Goal: Task Accomplishment & Management: Manage account settings

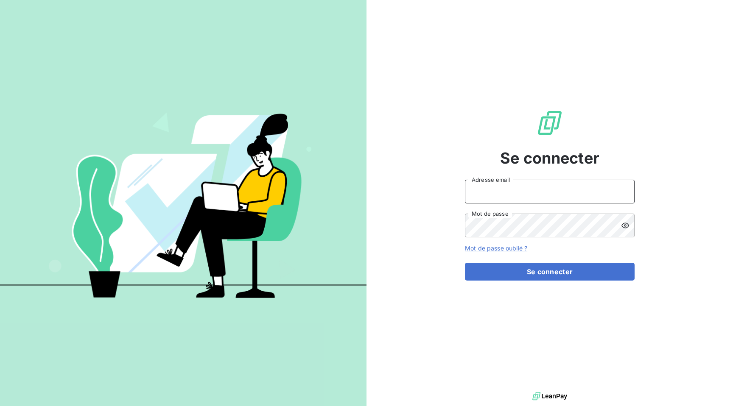
click at [509, 200] on input "Adresse email" at bounding box center [550, 192] width 170 height 24
paste input "[PERSON_NAME][EMAIL_ADDRESS][DOMAIN_NAME]"
type input "[PERSON_NAME][EMAIL_ADDRESS][DOMAIN_NAME]"
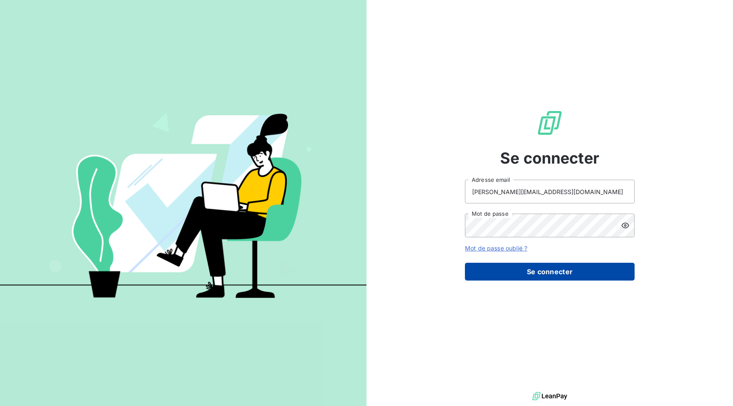
click at [539, 276] on button "Se connecter" at bounding box center [550, 272] width 170 height 18
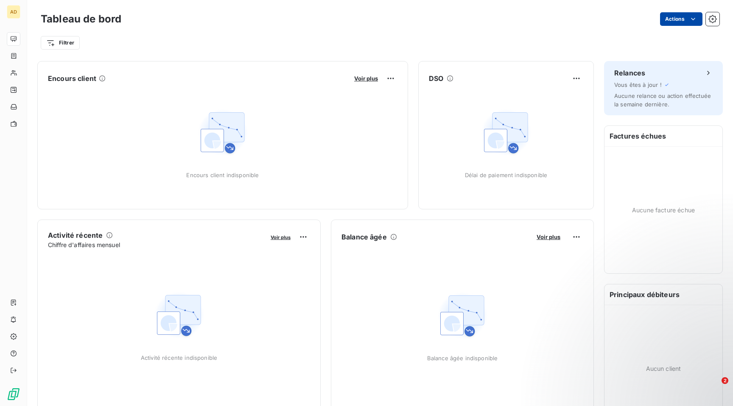
click at [683, 24] on html "AD Tableau de bord Actions Filtrer Encours client Voir plus Encours client indi…" at bounding box center [366, 203] width 733 height 406
click at [539, 36] on html "AD Tableau de bord Actions Filtrer Encours client Voir plus Encours client indi…" at bounding box center [366, 203] width 733 height 406
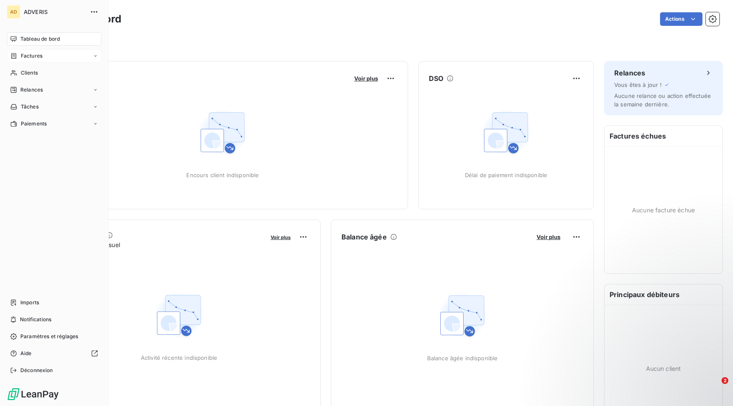
click at [39, 59] on span "Factures" at bounding box center [32, 56] width 22 height 8
click at [45, 74] on div "Factures" at bounding box center [59, 73] width 84 height 14
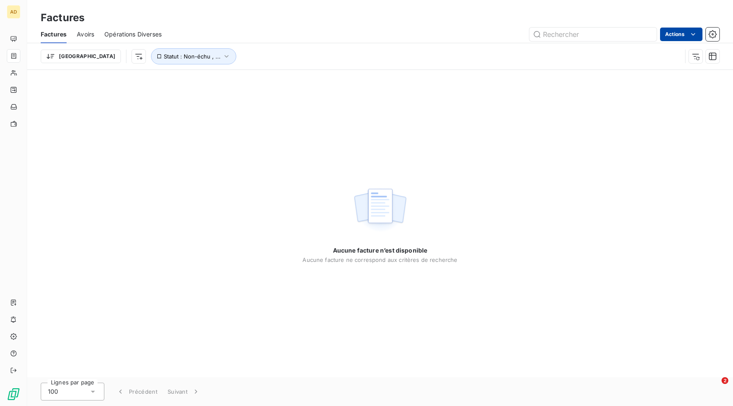
click at [673, 28] on html "AD Factures Factures Avoirs Opérations Diverses Actions Trier Statut : Non-échu…" at bounding box center [366, 203] width 733 height 406
click at [563, 154] on html "AD Factures Factures Avoirs Opérations Diverses Actions Trier Statut : Non-échu…" at bounding box center [366, 203] width 733 height 406
click at [712, 36] on icon "button" at bounding box center [712, 34] width 8 height 8
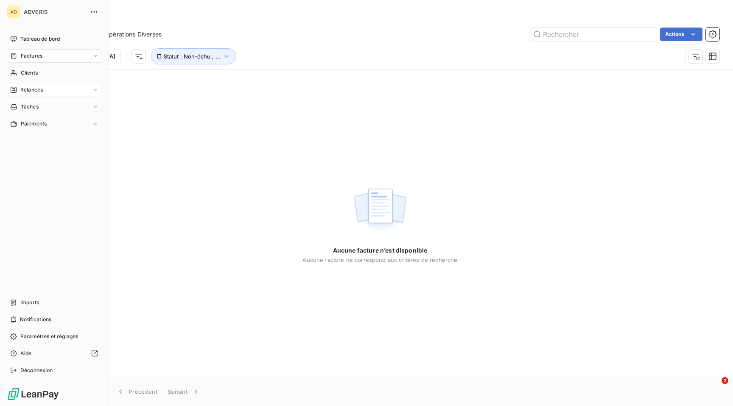
click at [46, 87] on div "Relances" at bounding box center [54, 90] width 95 height 14
click at [63, 109] on div "À effectuer" at bounding box center [59, 107] width 84 height 14
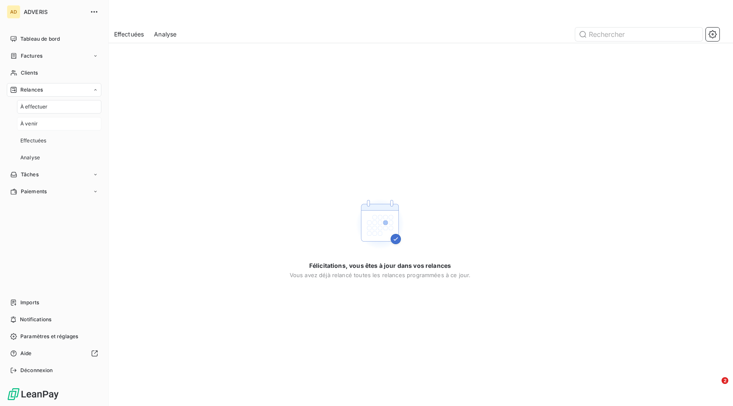
click at [61, 130] on div "À venir" at bounding box center [59, 124] width 84 height 14
click at [61, 139] on div "Effectuées" at bounding box center [59, 141] width 84 height 14
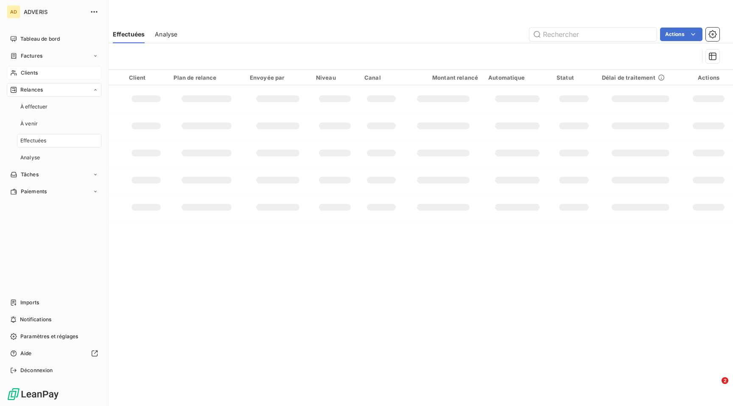
click at [66, 70] on div "Clients" at bounding box center [54, 73] width 95 height 14
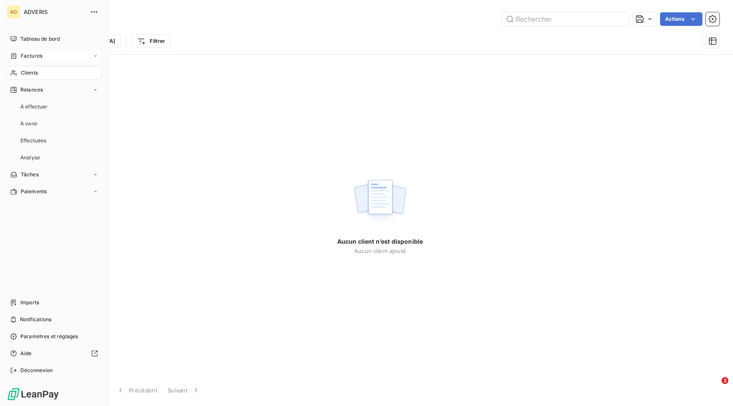
click at [55, 57] on div "Factures" at bounding box center [54, 56] width 95 height 14
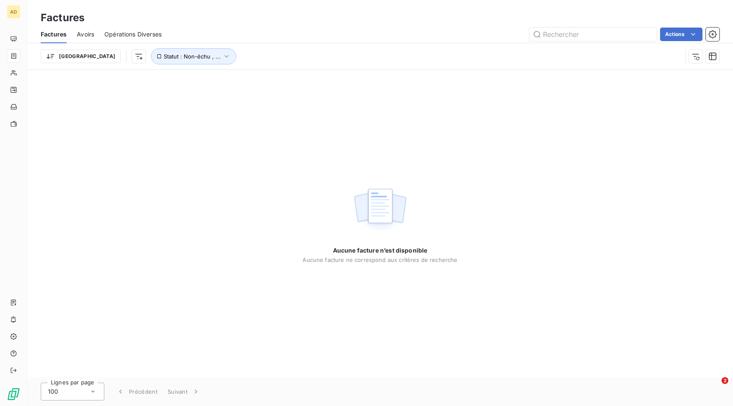
click at [90, 36] on span "Avoirs" at bounding box center [85, 34] width 17 height 8
click at [131, 37] on span "Opérations Diverses" at bounding box center [133, 34] width 57 height 8
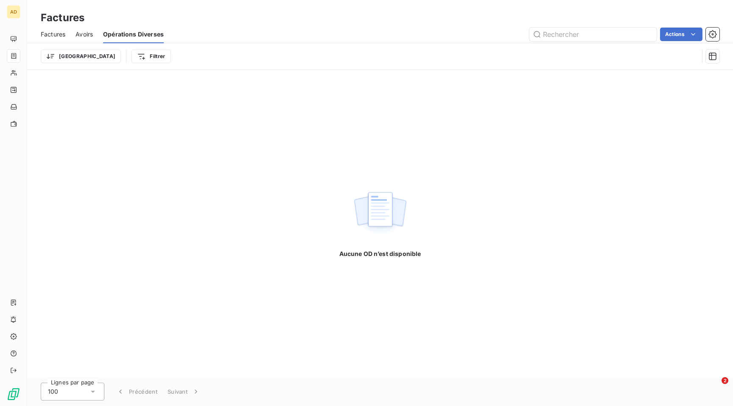
click at [56, 34] on span "Factures" at bounding box center [53, 34] width 25 height 8
